Goal: Book appointment/travel/reservation

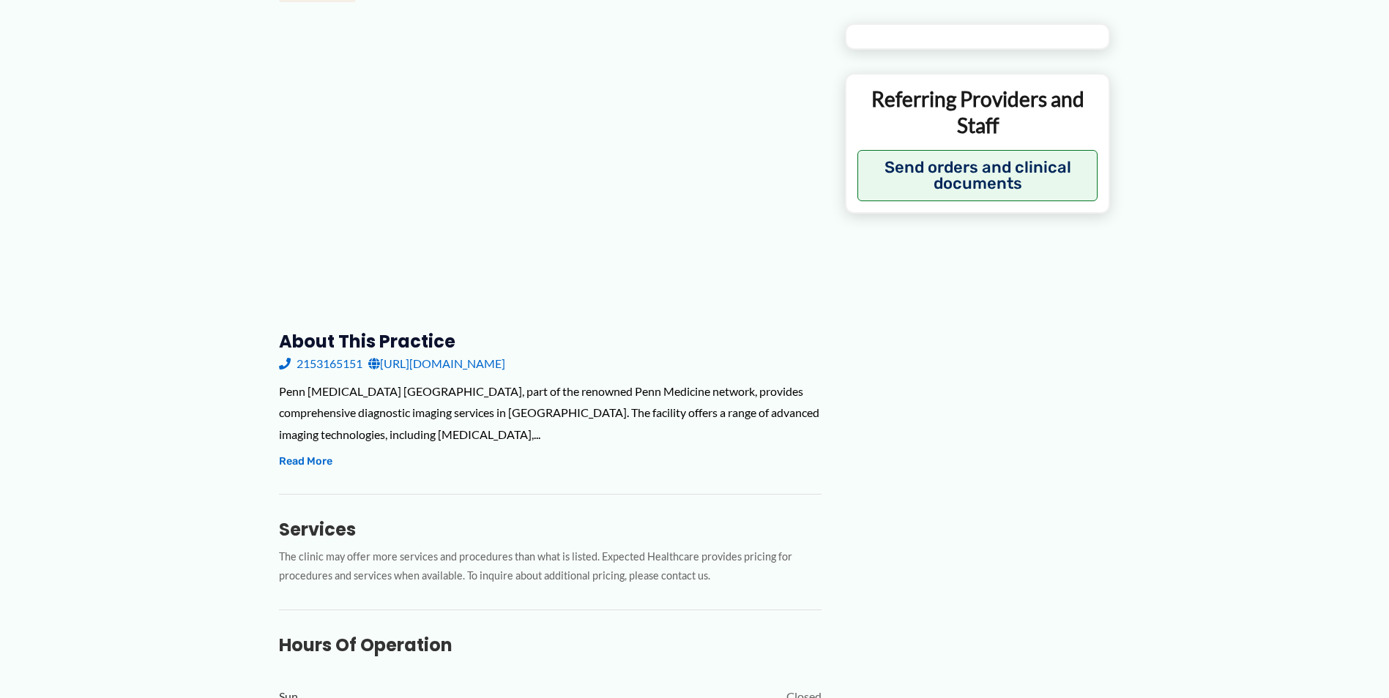
scroll to position [220, 0]
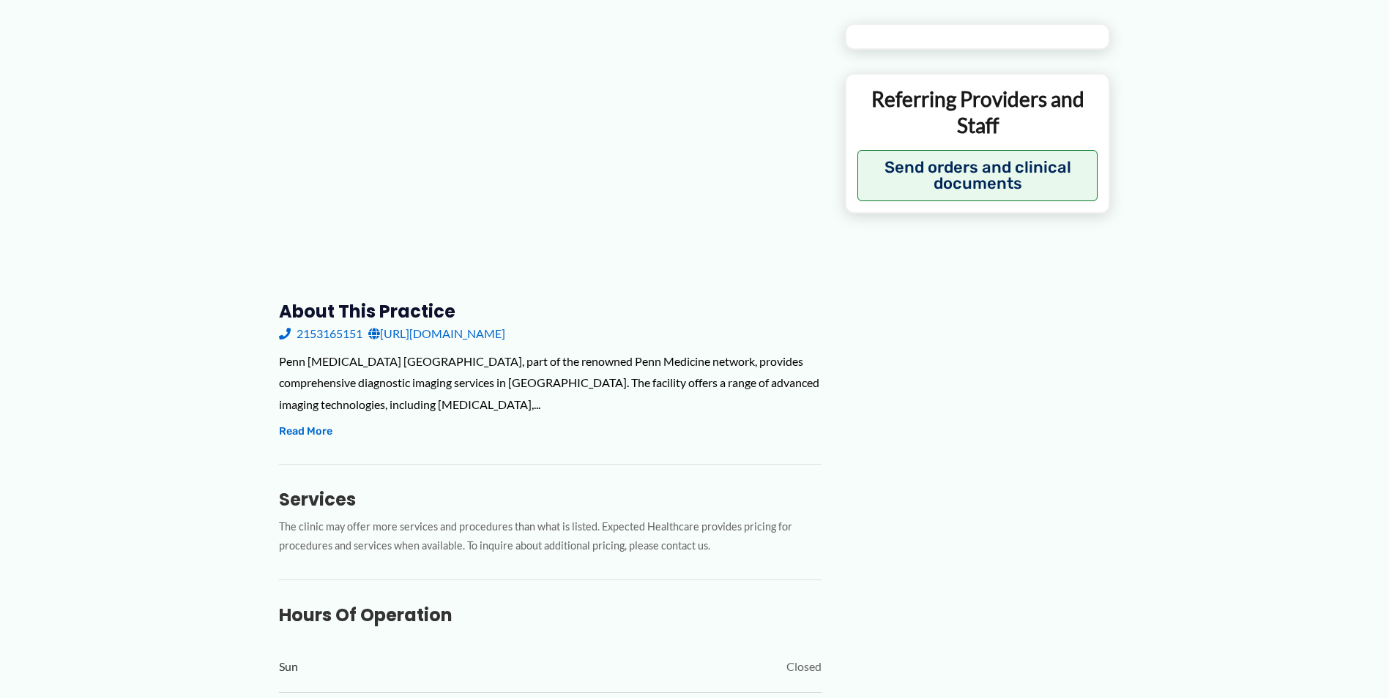
type input "**********"
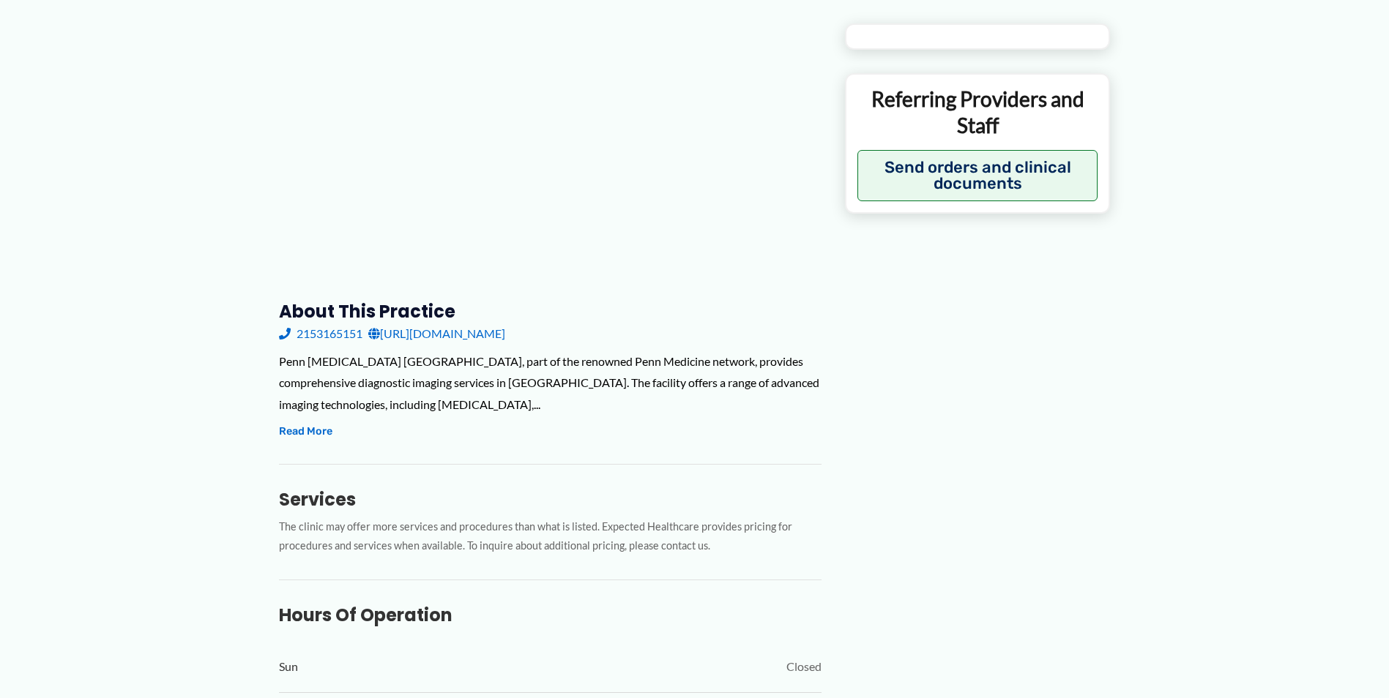
type input "**********"
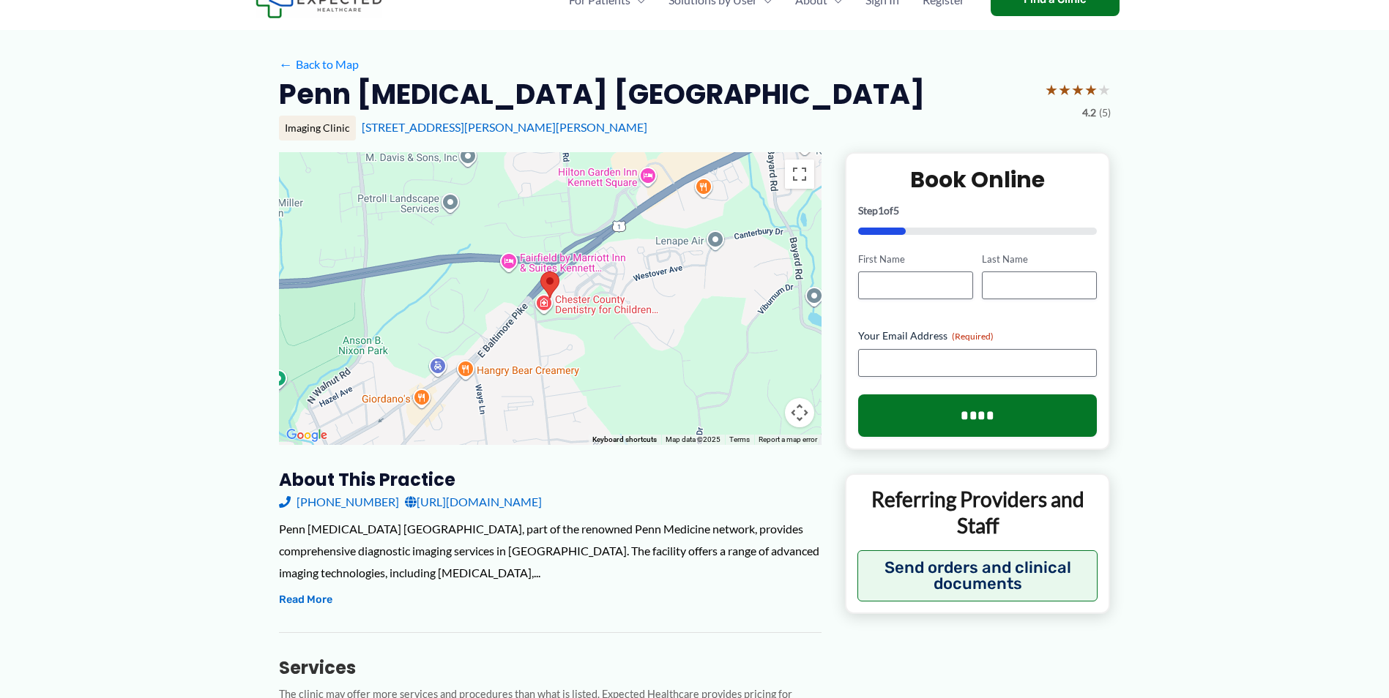
scroll to position [0, 0]
